Goal: Find specific page/section: Find specific page/section

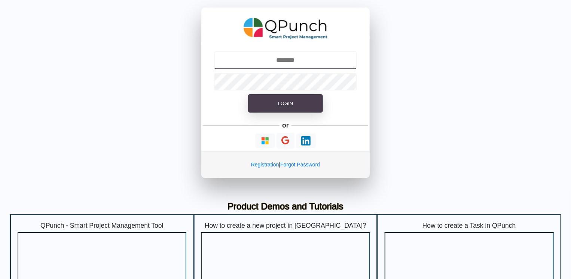
type input "**********"
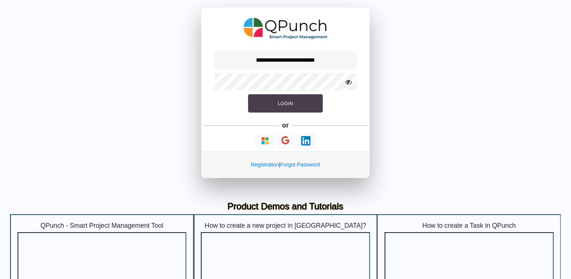
click at [270, 104] on button "Login" at bounding box center [285, 103] width 75 height 19
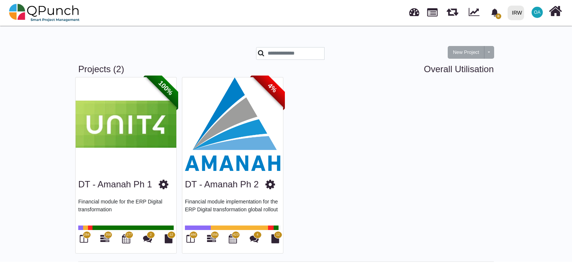
click at [245, 114] on img at bounding box center [232, 124] width 101 height 94
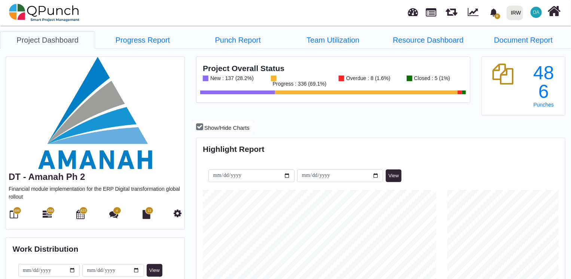
scroll to position [162, 367]
click at [45, 213] on icon at bounding box center [47, 214] width 9 height 9
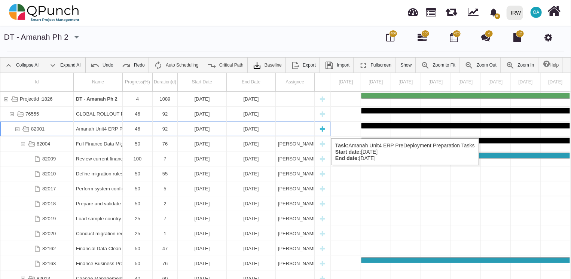
click at [15, 131] on div "82001" at bounding box center [17, 129] width 7 height 15
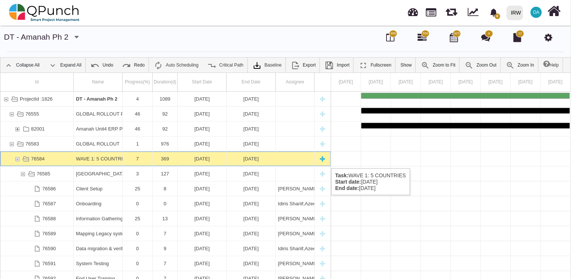
scroll to position [0, 2177]
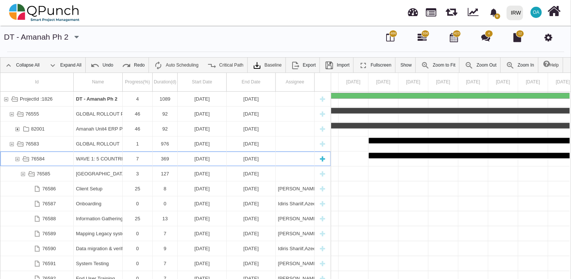
click at [18, 161] on div "76584" at bounding box center [17, 158] width 7 height 15
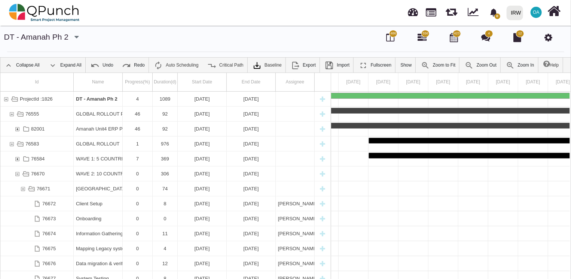
click at [18, 161] on div "76584" at bounding box center [17, 158] width 7 height 15
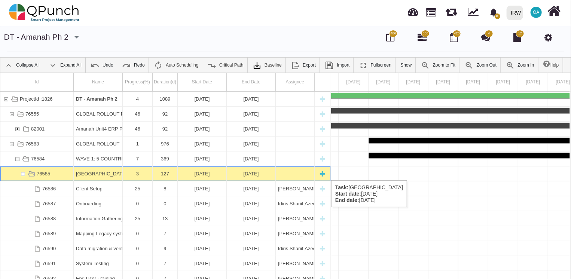
scroll to position [0, 2626]
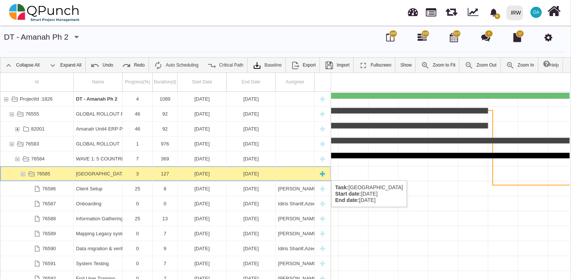
click at [21, 173] on div "76585" at bounding box center [22, 173] width 7 height 15
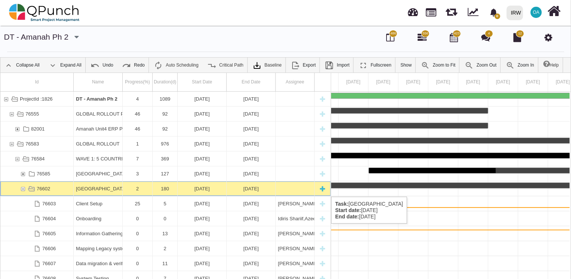
click at [24, 189] on div "76602" at bounding box center [22, 188] width 7 height 15
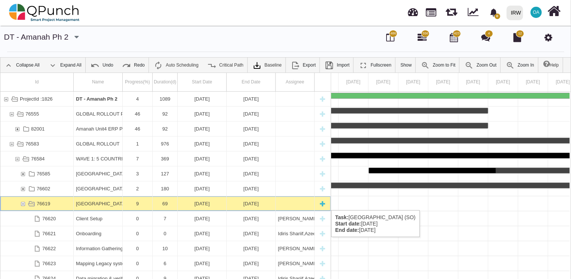
scroll to position [0, 6695]
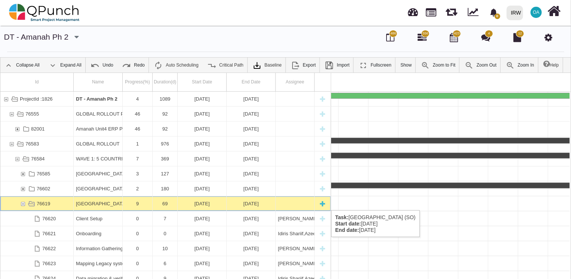
click at [24, 203] on div "76619" at bounding box center [22, 203] width 7 height 15
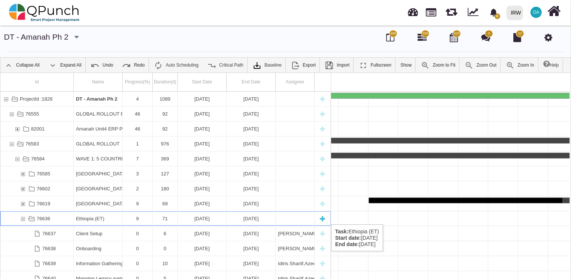
scroll to position [0, 8521]
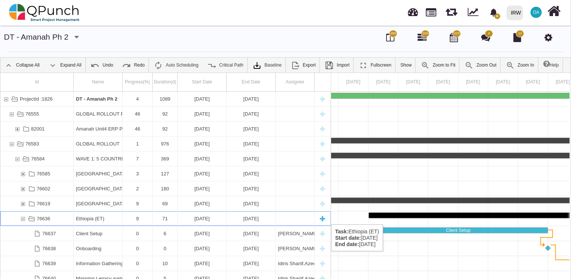
click at [24, 217] on div "76636" at bounding box center [22, 218] width 7 height 15
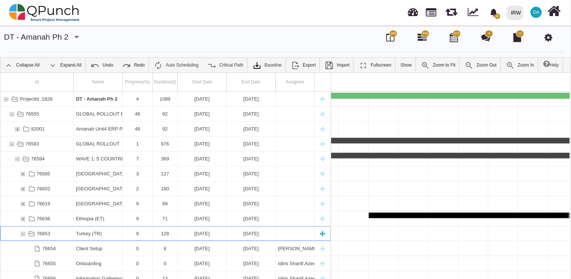
scroll to position [0, 9389]
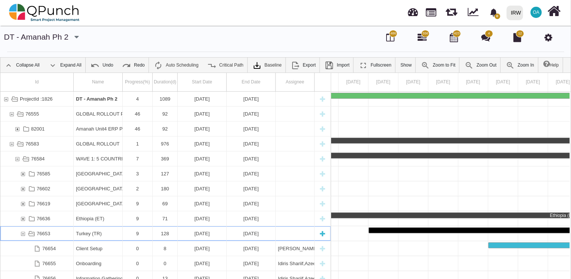
click at [22, 233] on div "76653" at bounding box center [22, 233] width 7 height 15
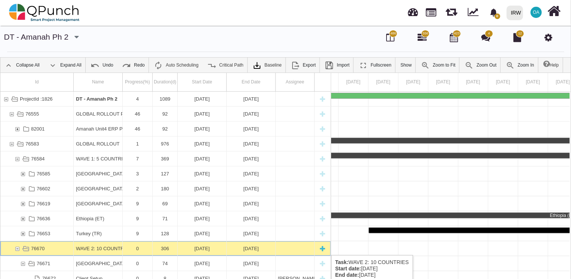
scroll to position [0, 16002]
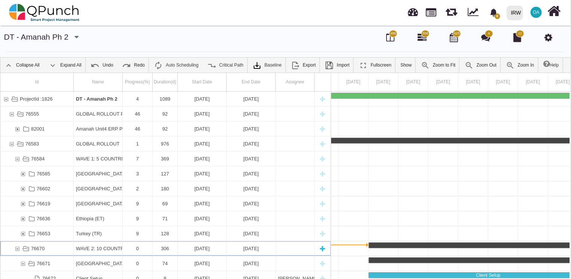
click at [19, 248] on div "76670" at bounding box center [17, 248] width 7 height 15
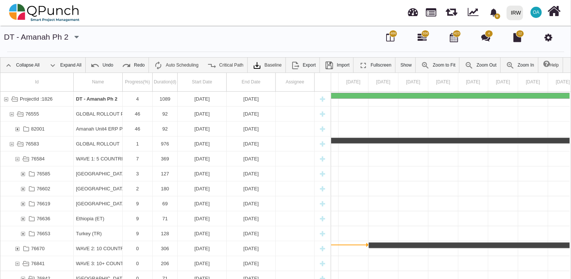
click at [19, 248] on div "76670" at bounding box center [17, 248] width 7 height 15
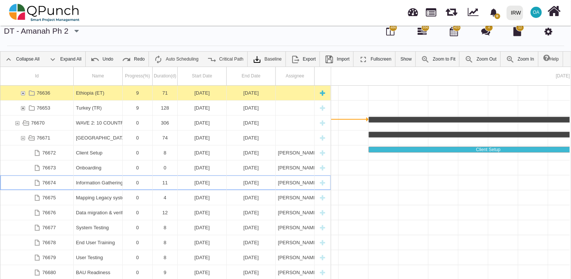
scroll to position [0, 16242]
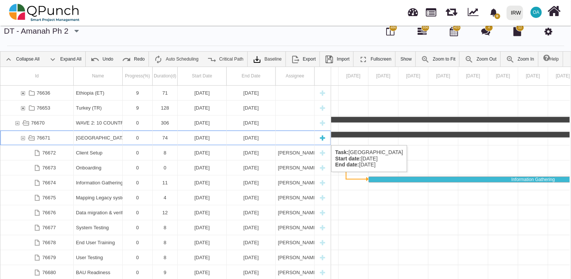
click at [24, 137] on div "76671" at bounding box center [22, 138] width 7 height 15
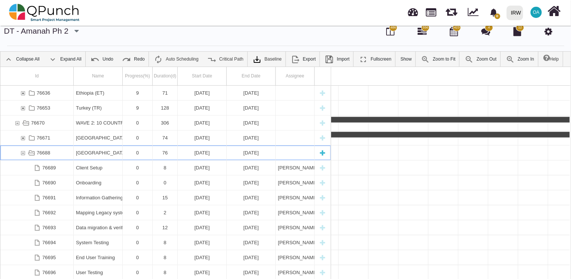
scroll to position [0, 16750]
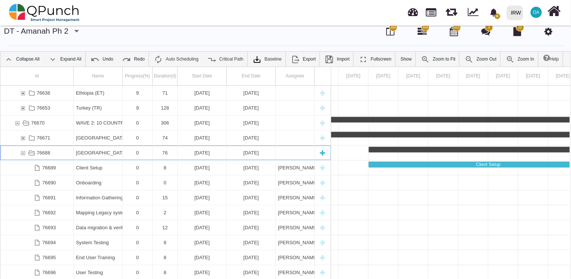
click at [22, 152] on div "76688" at bounding box center [22, 153] width 7 height 15
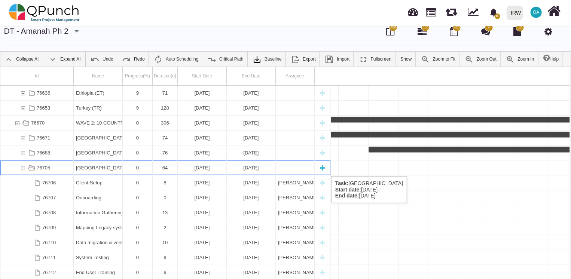
scroll to position [0, 17558]
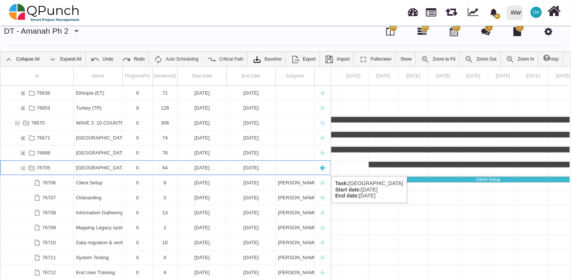
click at [22, 168] on div "76705" at bounding box center [22, 167] width 7 height 15
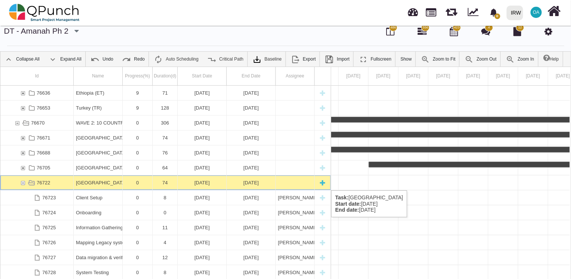
scroll to position [0, 18307]
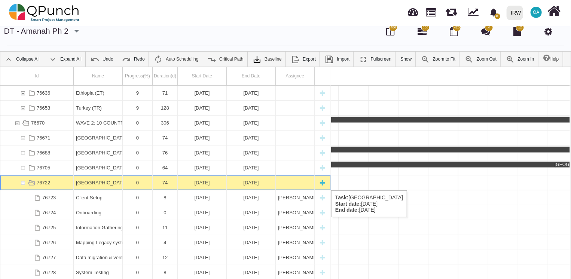
click at [21, 183] on div "76722" at bounding box center [22, 182] width 7 height 15
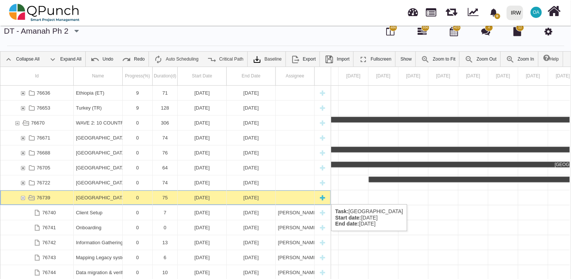
scroll to position [0, 19055]
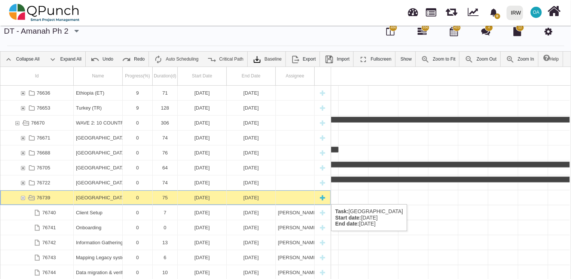
click at [22, 196] on div "76739" at bounding box center [22, 197] width 7 height 15
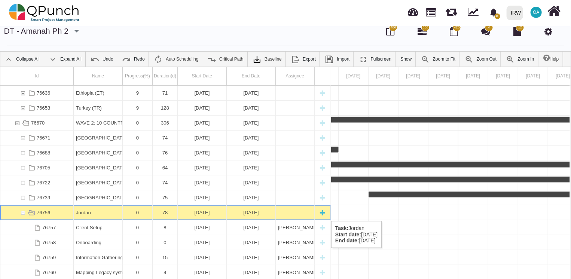
scroll to position [0, 19833]
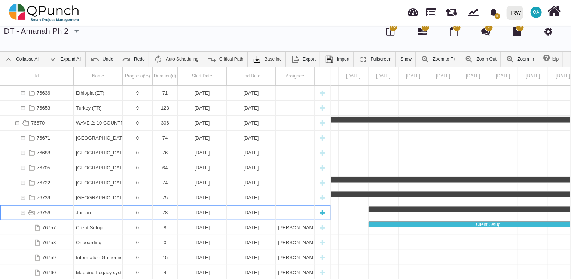
click at [22, 213] on div "76756" at bounding box center [22, 212] width 7 height 15
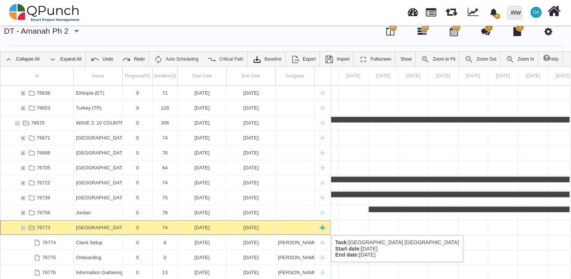
scroll to position [0, 20641]
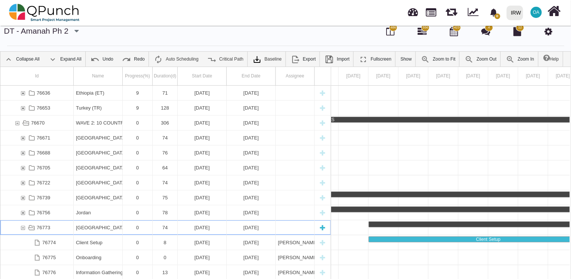
click at [21, 227] on div "76773" at bounding box center [22, 227] width 7 height 15
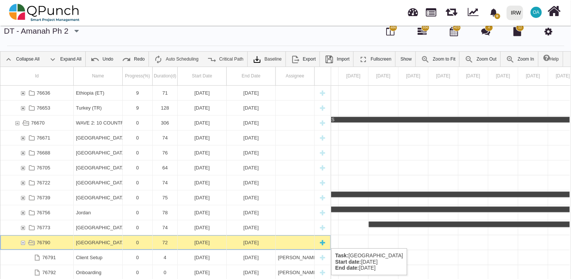
scroll to position [0, 0]
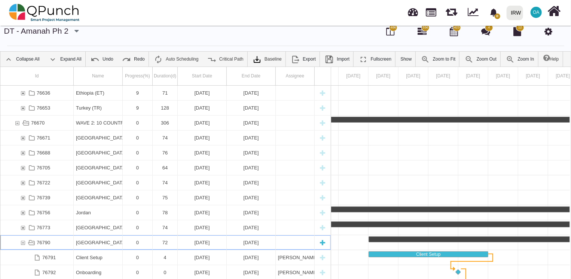
click at [22, 241] on div "76790" at bounding box center [22, 242] width 7 height 15
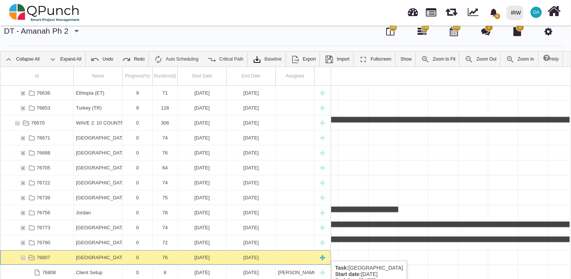
click at [23, 257] on div "76807" at bounding box center [22, 257] width 7 height 15
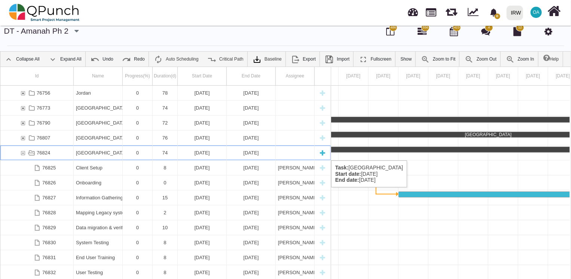
click at [21, 153] on div "76824" at bounding box center [22, 153] width 7 height 15
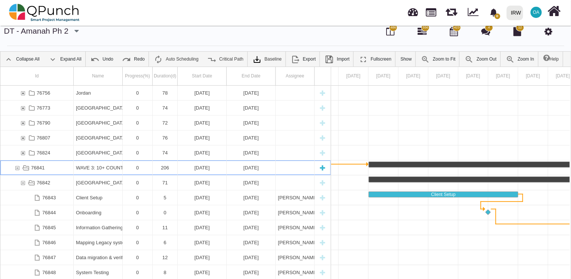
click at [17, 168] on div "76841" at bounding box center [17, 167] width 7 height 15
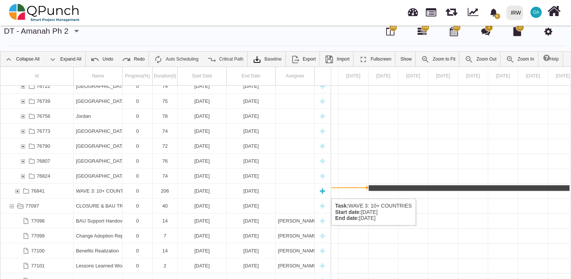
click at [18, 191] on div "76841" at bounding box center [17, 191] width 7 height 15
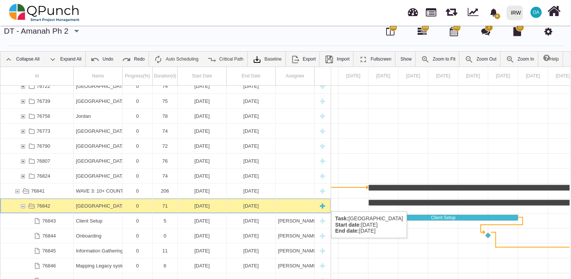
click at [18, 203] on div "76842" at bounding box center [17, 206] width 6 height 15
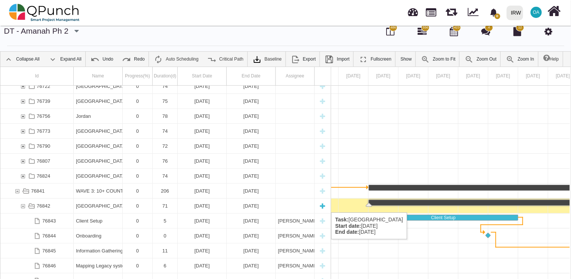
click at [20, 205] on div "76842" at bounding box center [22, 206] width 7 height 15
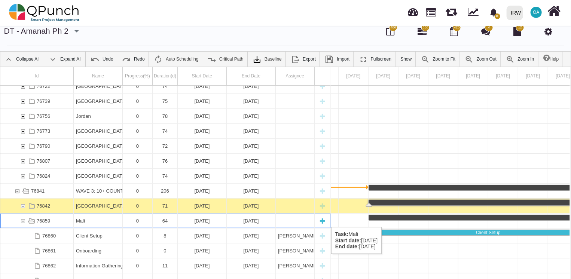
click at [21, 219] on div "76859" at bounding box center [22, 221] width 7 height 15
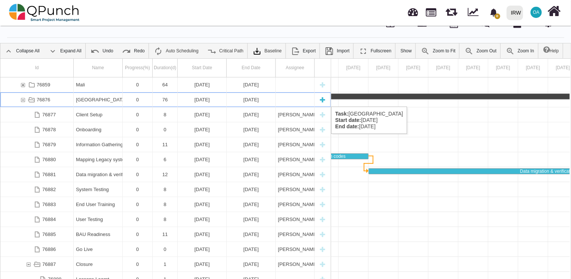
click at [22, 99] on div "76876" at bounding box center [22, 99] width 7 height 15
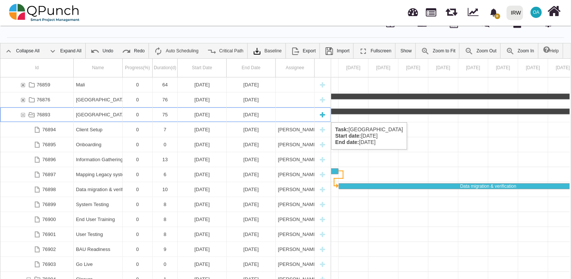
click at [23, 115] on div "76893" at bounding box center [22, 114] width 7 height 15
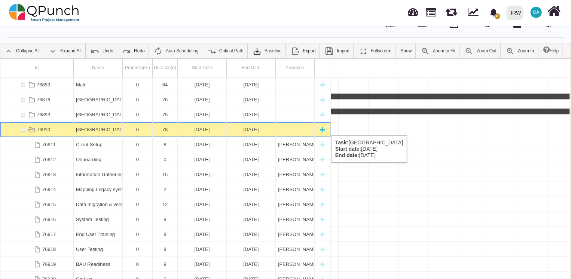
click at [23, 128] on div "76910" at bounding box center [22, 129] width 7 height 15
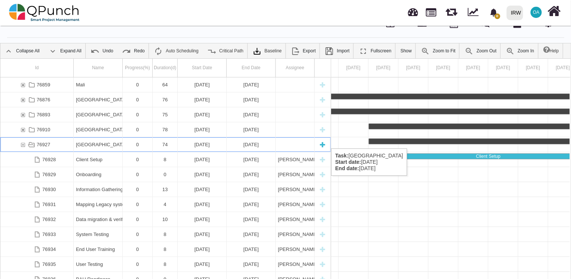
click at [22, 141] on div "76927" at bounding box center [22, 144] width 7 height 15
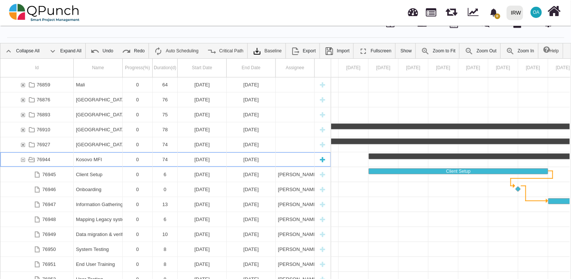
click at [22, 157] on div "76944" at bounding box center [22, 159] width 7 height 15
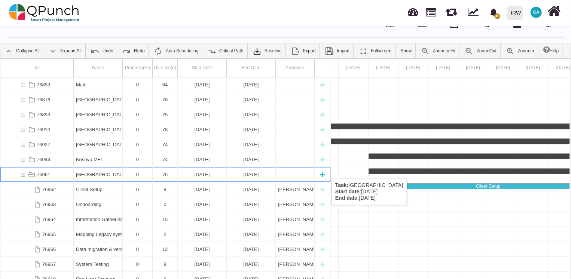
click at [22, 171] on div "76961" at bounding box center [22, 174] width 7 height 15
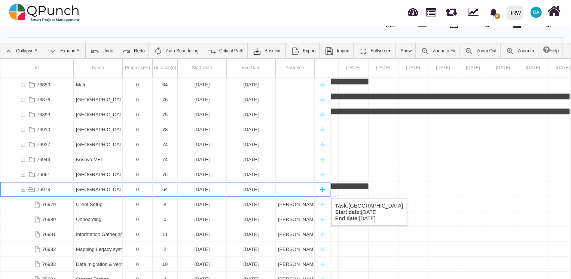
click at [21, 191] on div "76978" at bounding box center [22, 189] width 7 height 15
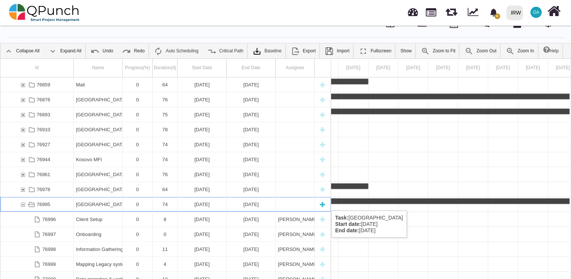
click at [21, 203] on div "76995" at bounding box center [22, 204] width 7 height 15
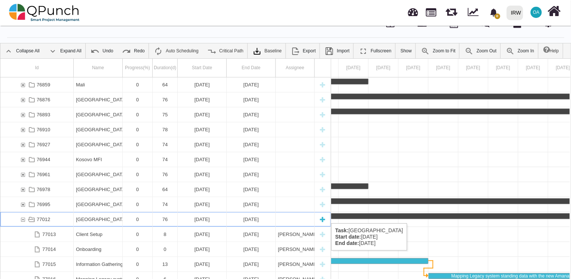
click at [21, 216] on div "77012" at bounding box center [22, 219] width 7 height 15
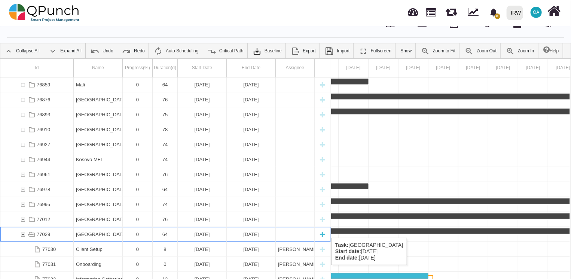
click at [20, 230] on div "77029" at bounding box center [22, 234] width 7 height 15
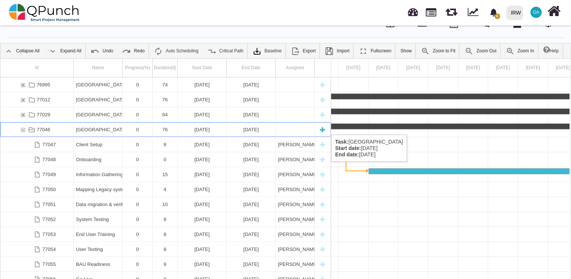
click at [24, 127] on div "77046" at bounding box center [22, 129] width 7 height 15
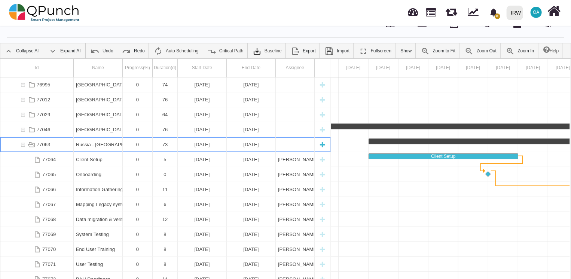
click at [24, 146] on div "77063" at bounding box center [22, 144] width 7 height 15
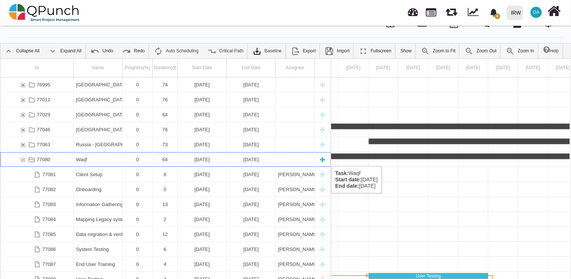
click at [24, 159] on div "77080" at bounding box center [22, 159] width 7 height 15
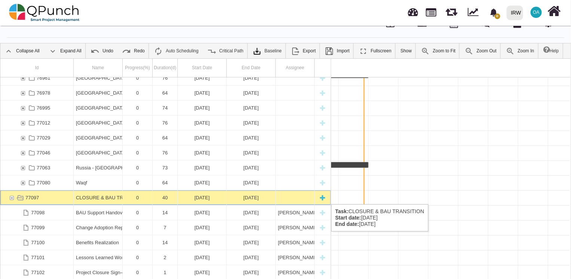
click at [13, 197] on div "77097" at bounding box center [11, 197] width 7 height 15
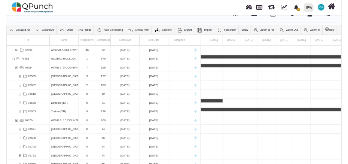
scroll to position [63, 0]
